Goal: Information Seeking & Learning: Find specific page/section

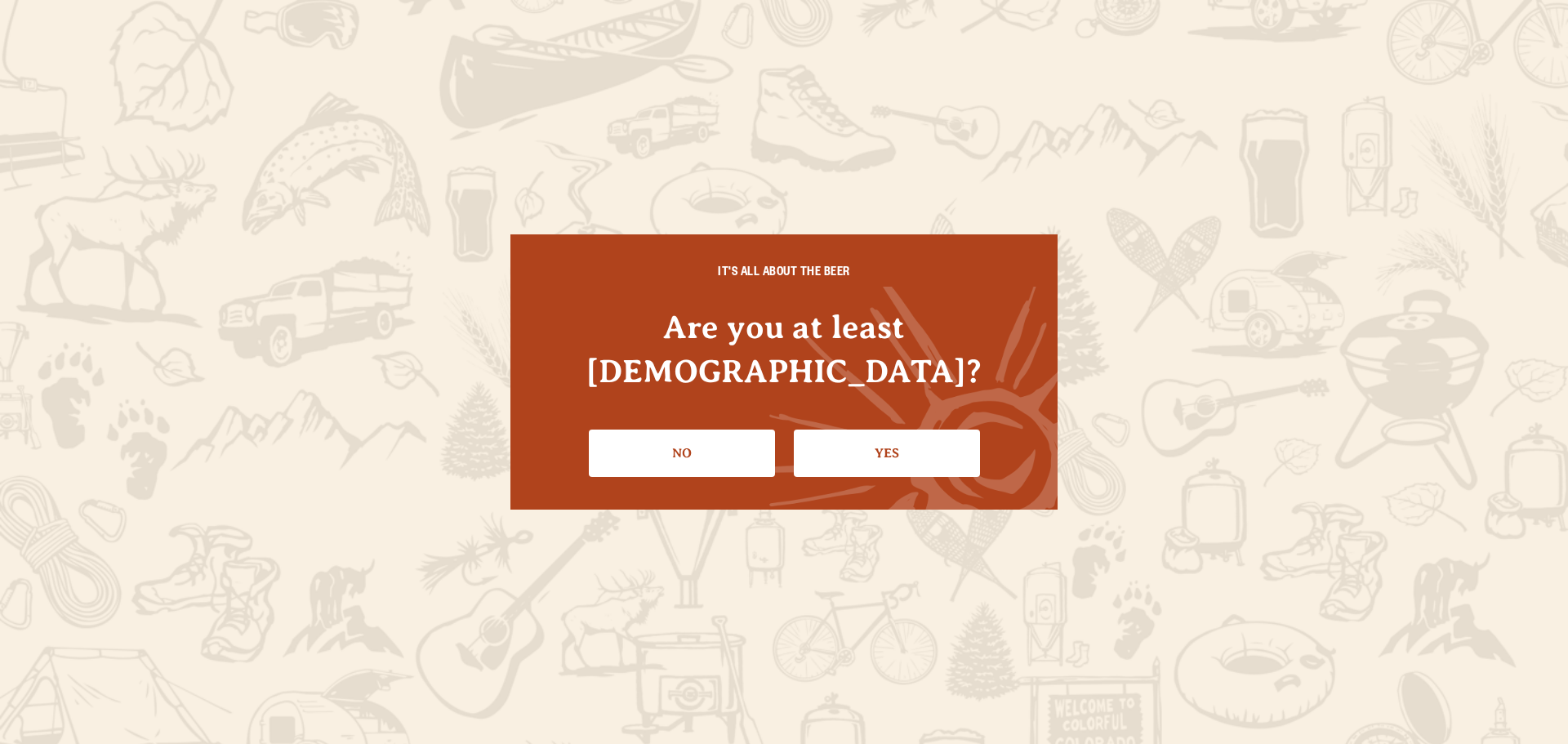
click at [905, 431] on link "Yes" at bounding box center [887, 453] width 186 height 47
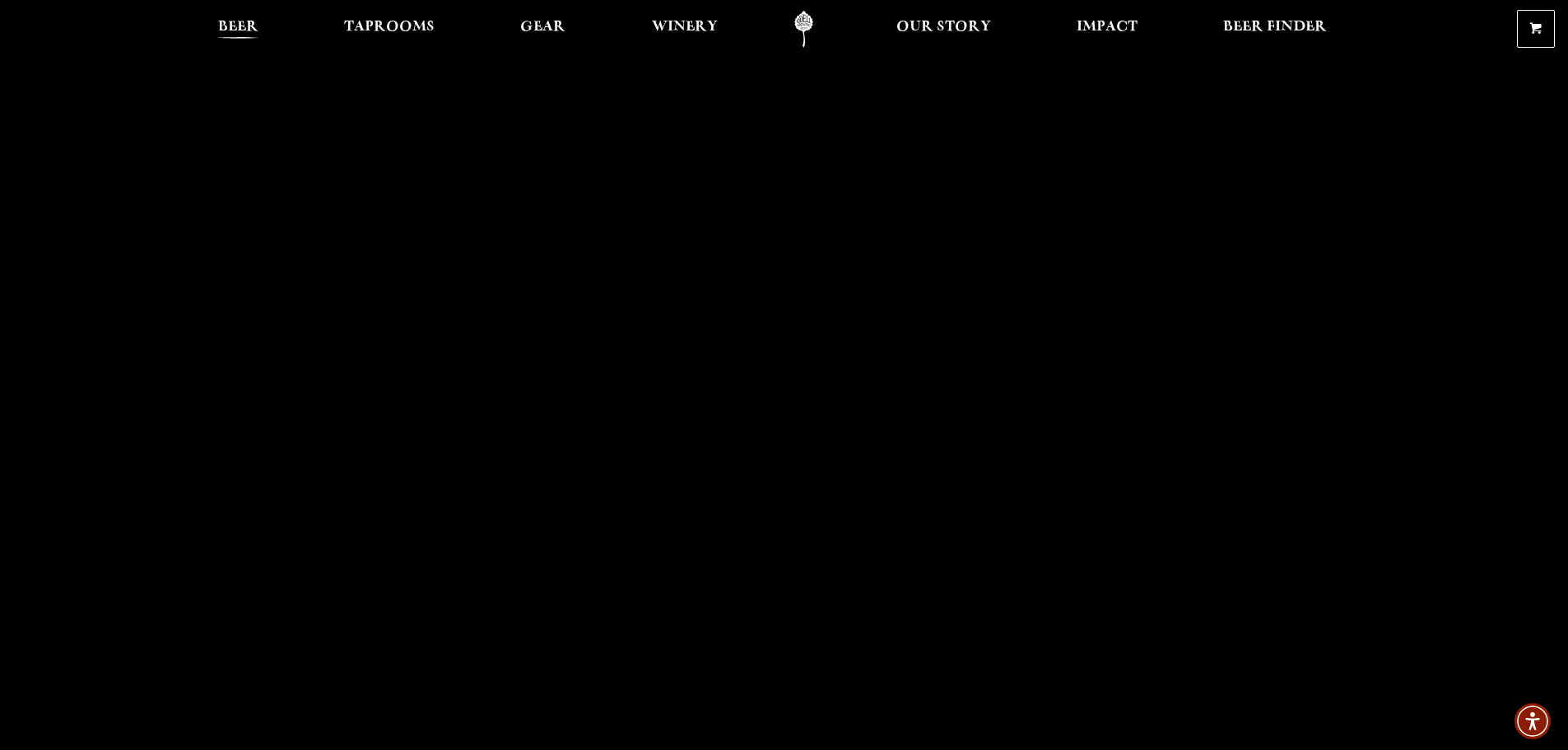
click at [229, 22] on span "Beer" at bounding box center [238, 27] width 40 height 13
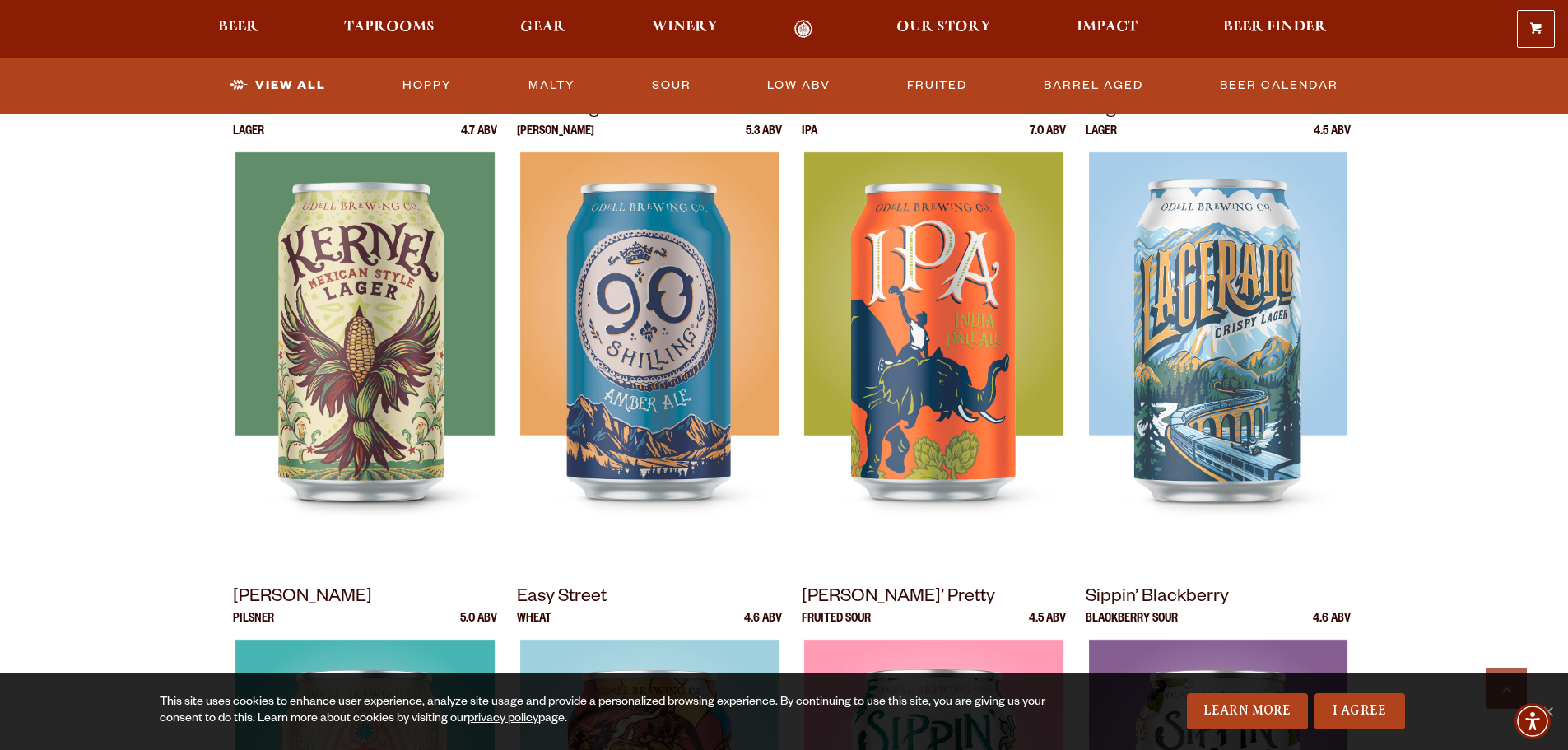
scroll to position [822, 0]
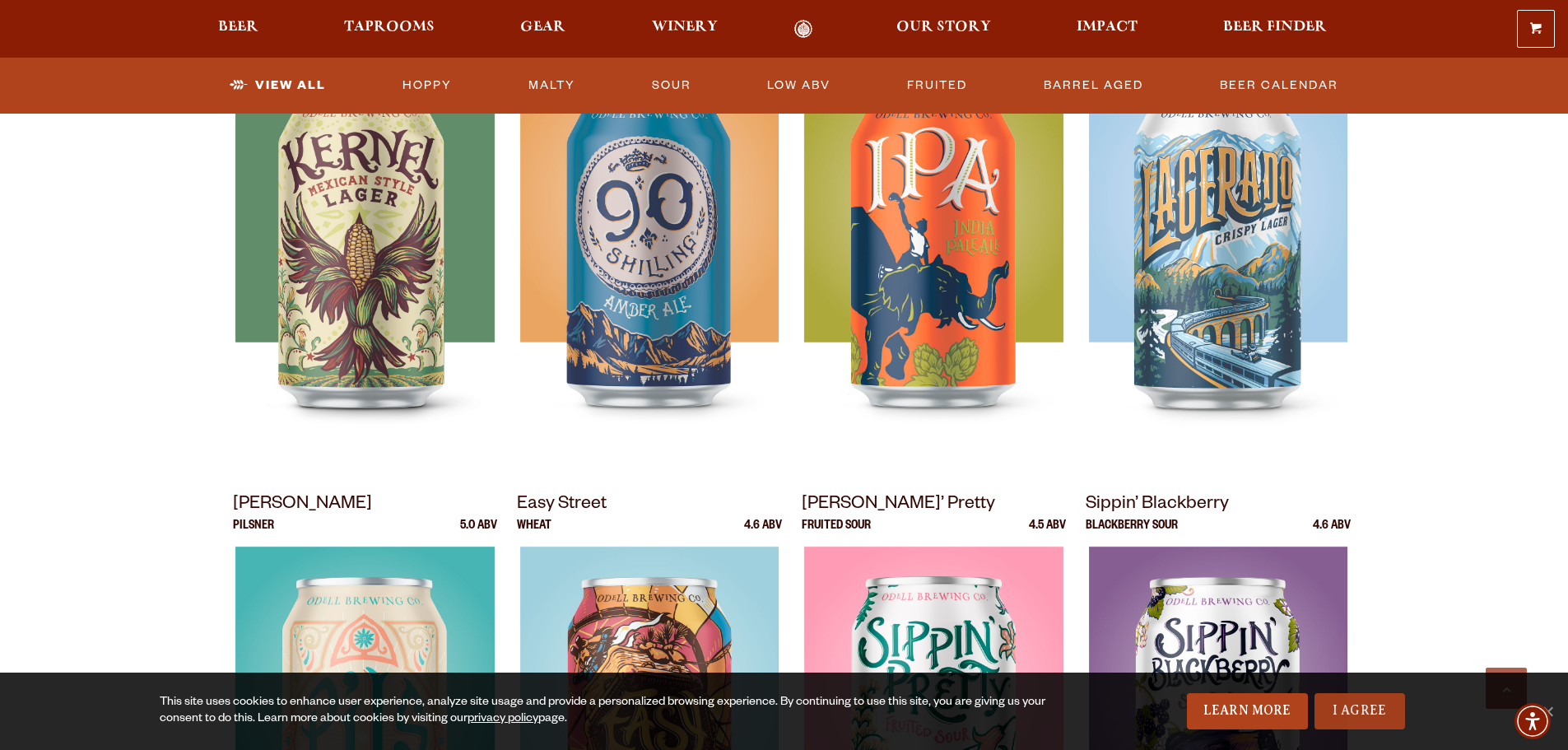
click at [1370, 707] on link "I Agree" at bounding box center [1359, 710] width 90 height 36
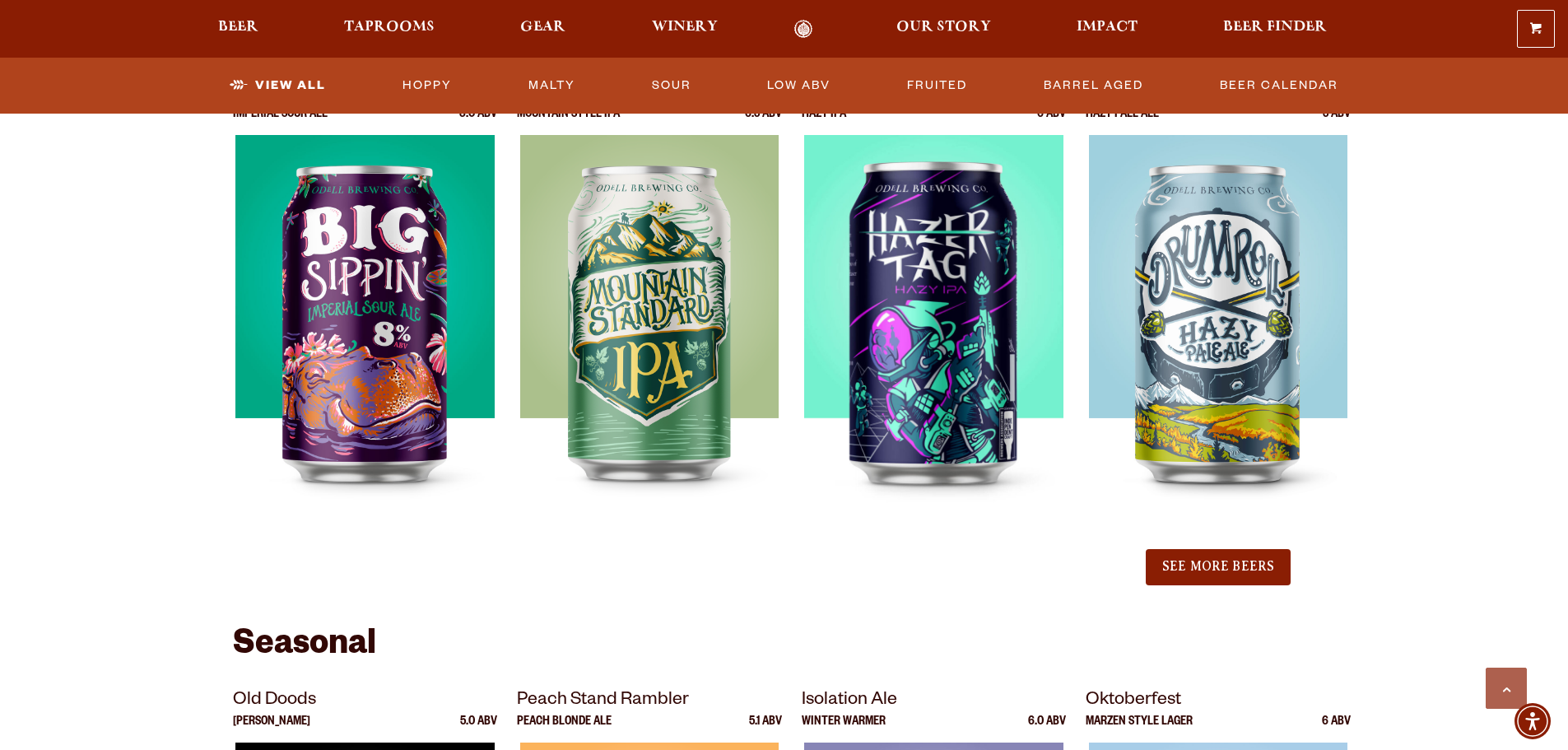
scroll to position [1728, 0]
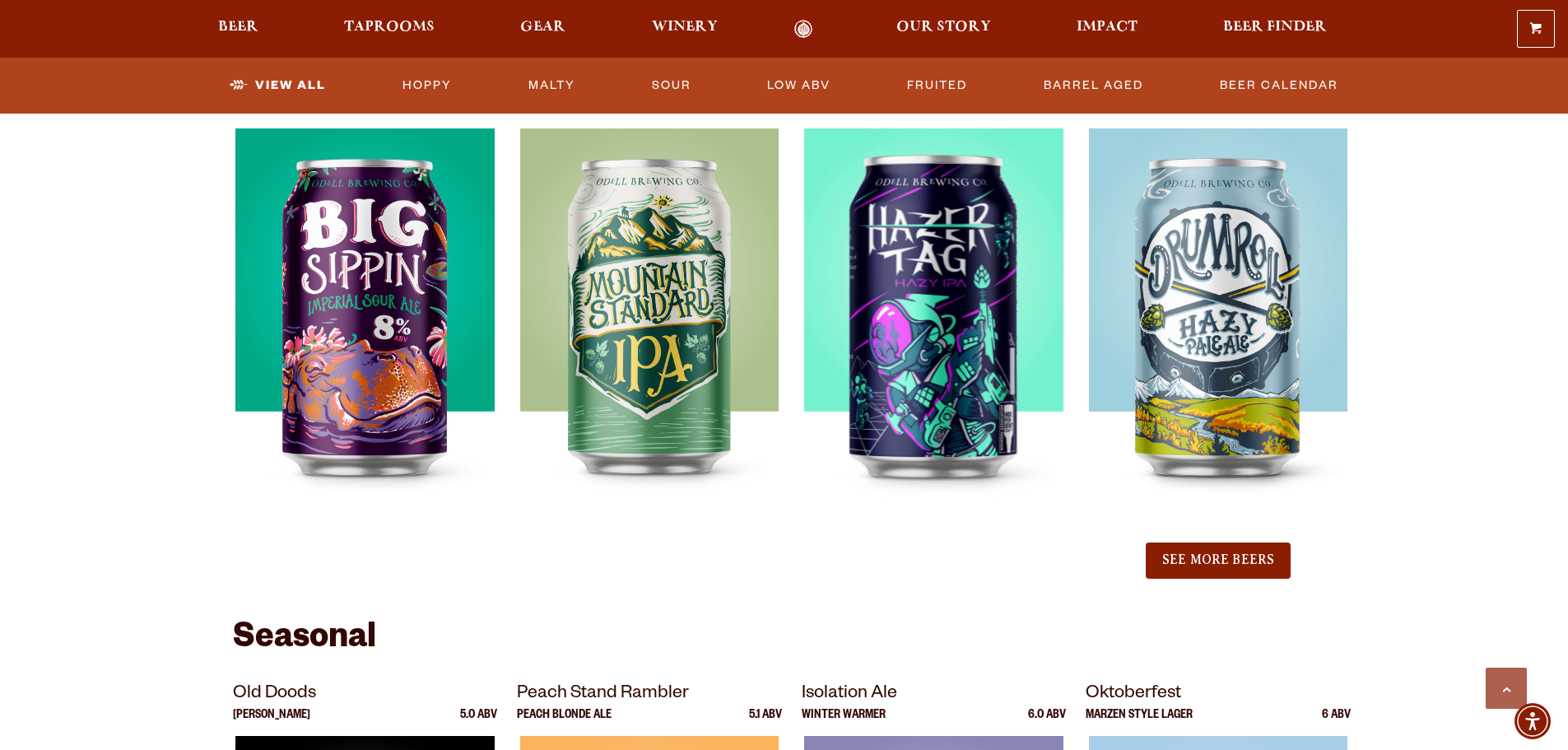
click at [1242, 554] on button "See More Beers" at bounding box center [1218, 559] width 145 height 36
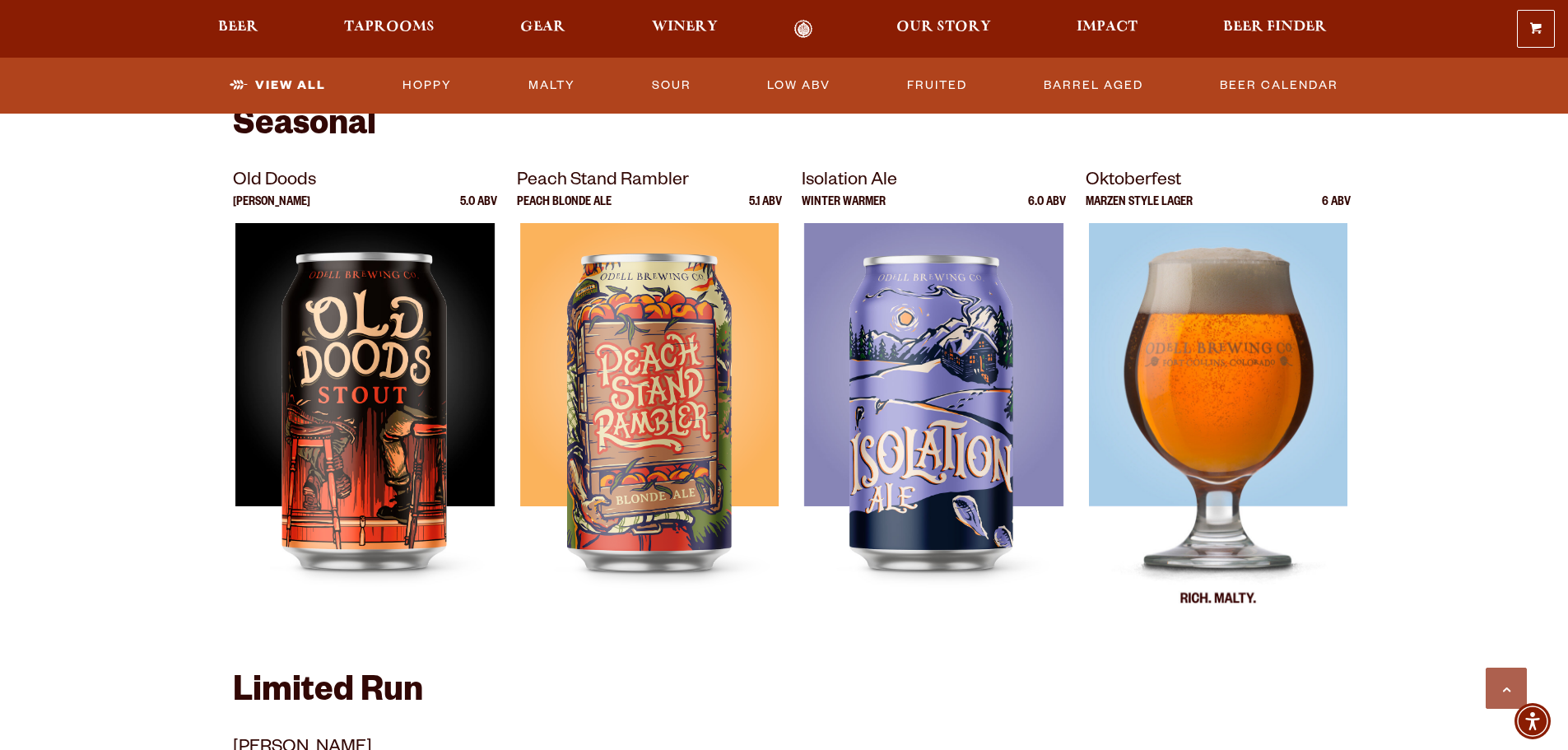
scroll to position [2633, 0]
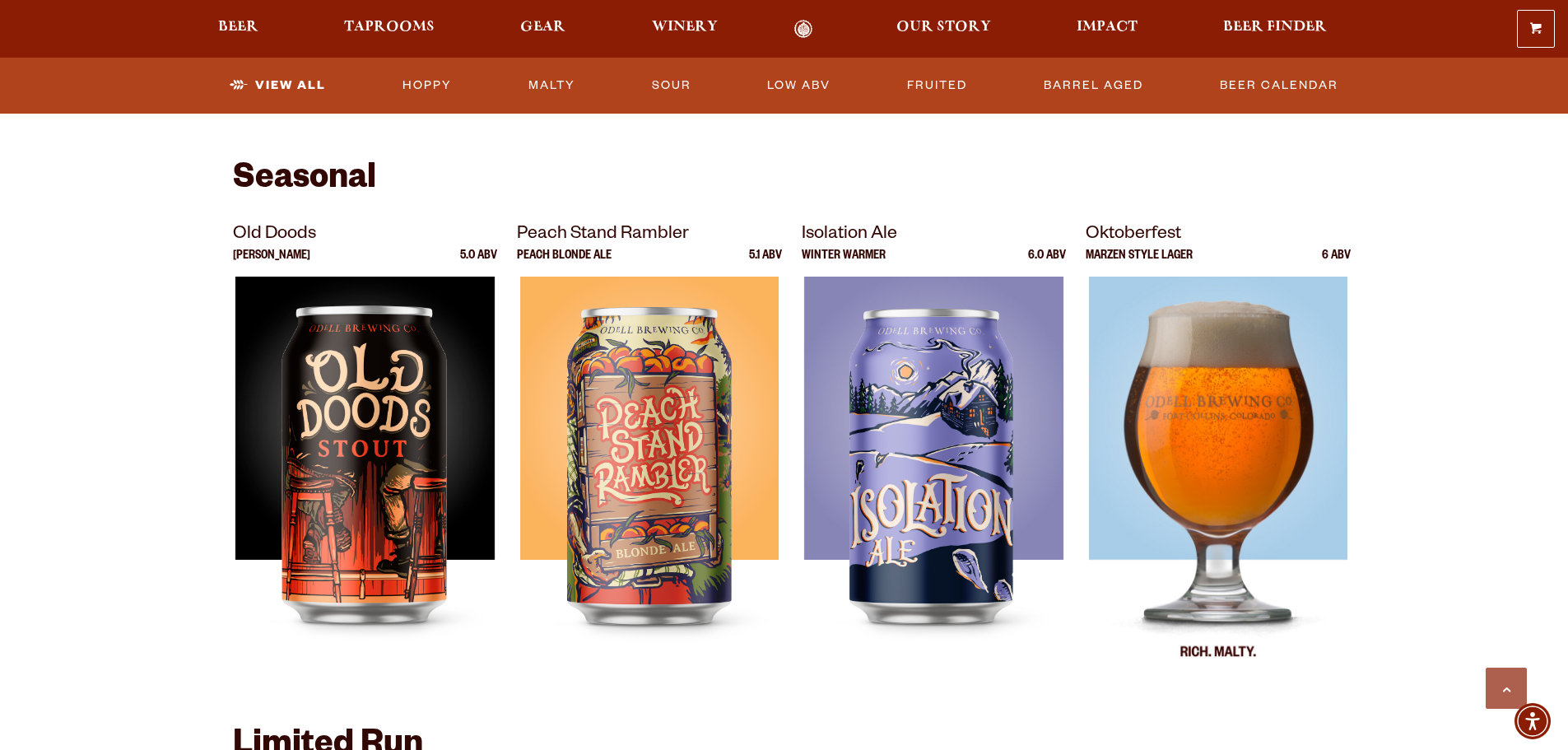
click at [1216, 367] on img at bounding box center [1218, 481] width 259 height 412
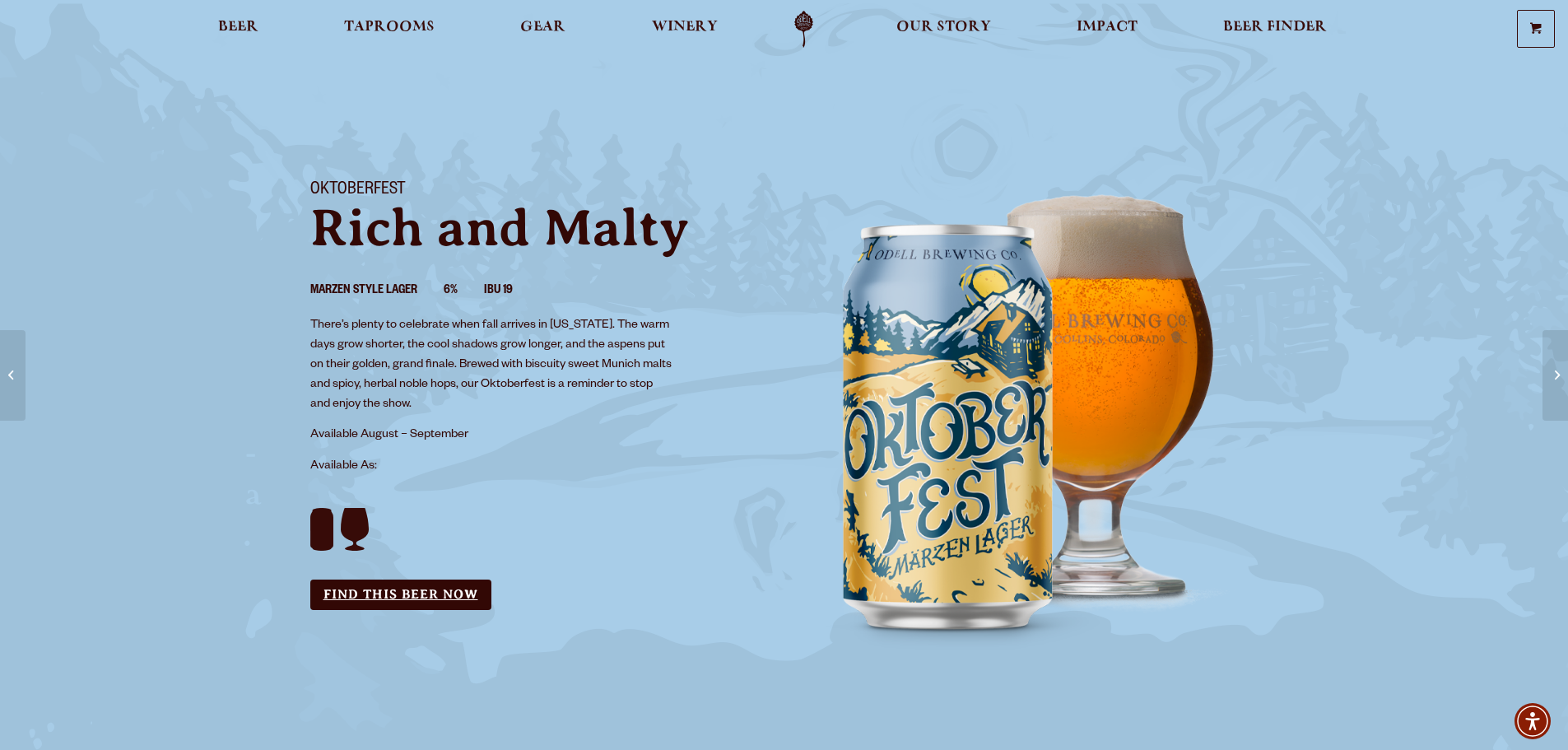
click at [437, 597] on link "Find this Beer Now" at bounding box center [401, 594] width 181 height 31
